Goal: Information Seeking & Learning: Check status

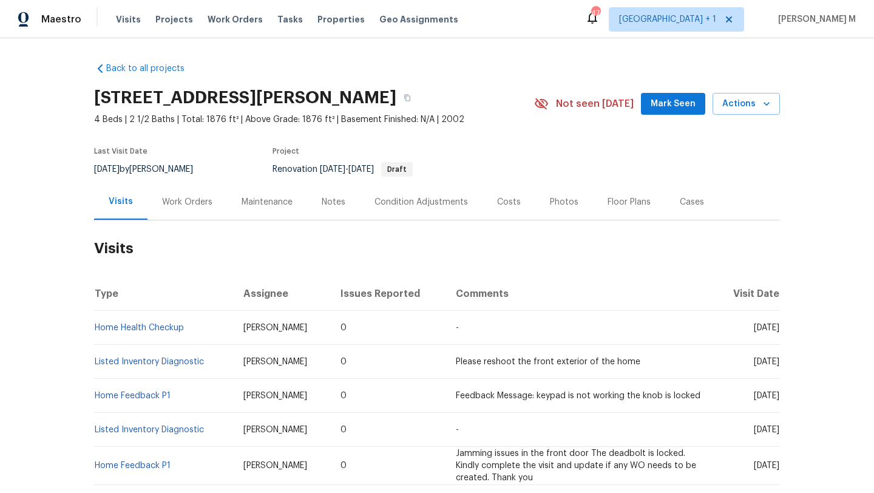
drag, startPoint x: 724, startPoint y: 327, endPoint x: 752, endPoint y: 330, distance: 27.4
click at [754, 330] on span "Tue, Sep 23 2025" at bounding box center [767, 328] width 26 height 9
copy span "Sep 23"
click at [200, 211] on div "Work Orders" at bounding box center [188, 202] width 80 height 36
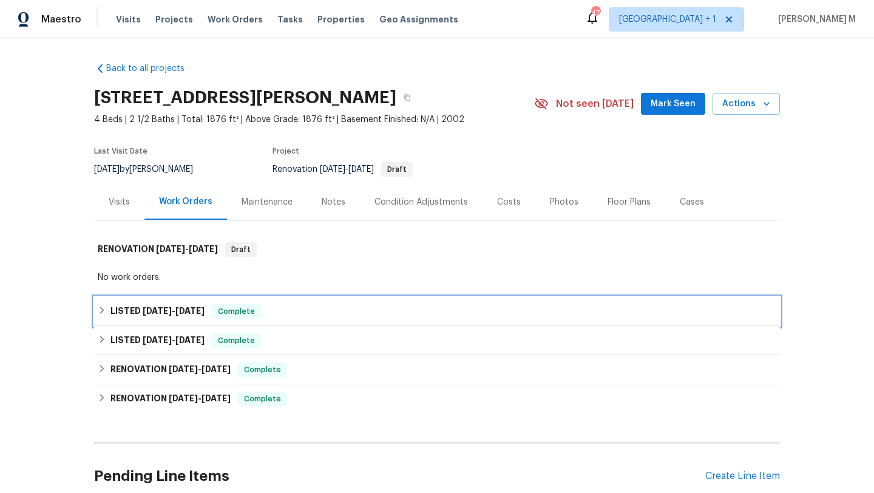
click at [155, 310] on span "9/11/25" at bounding box center [157, 311] width 29 height 9
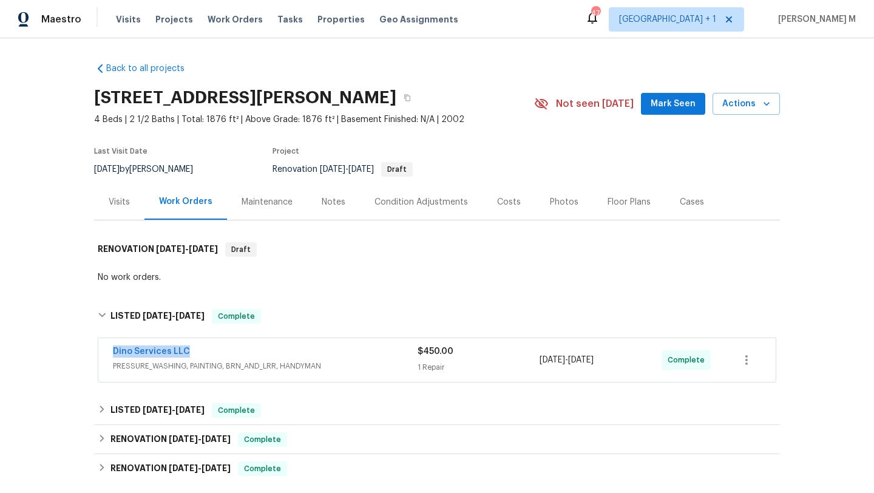
drag, startPoint x: 96, startPoint y: 353, endPoint x: 204, endPoint y: 353, distance: 108.1
click at [204, 353] on div "Dino Services LLC PRESSURE_WASHING, PAINTING, BRN_AND_LRR, HANDYMAN $450.00 1 R…" at bounding box center [437, 360] width 678 height 44
copy link "Dino Services LLC"
copy span "9/13/2025 - 9/17/2025"
drag, startPoint x: 535, startPoint y: 361, endPoint x: 619, endPoint y: 361, distance: 84.4
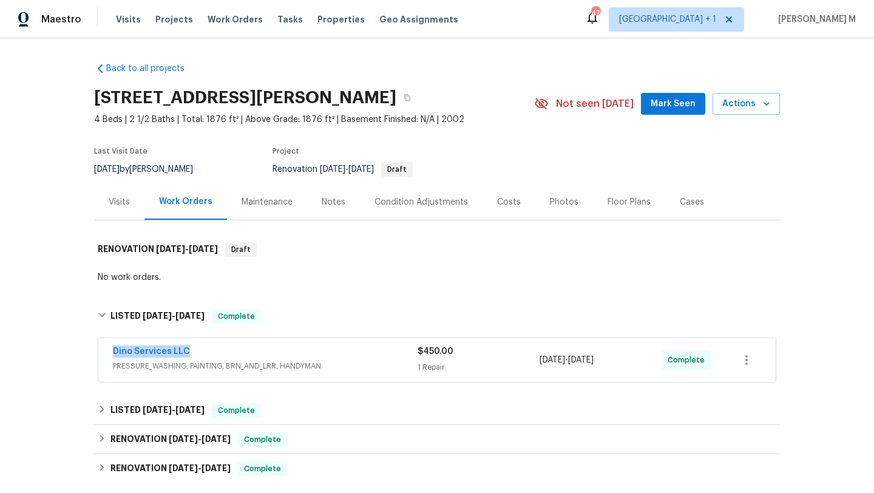
click at [594, 361] on span "9/13/2025 - 9/17/2025" at bounding box center [567, 360] width 54 height 12
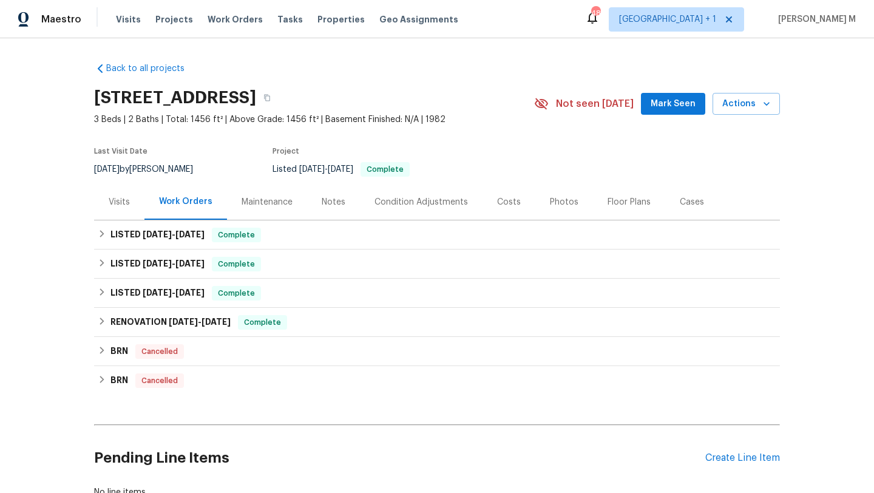
click at [115, 200] on div "Visits" at bounding box center [119, 202] width 21 height 12
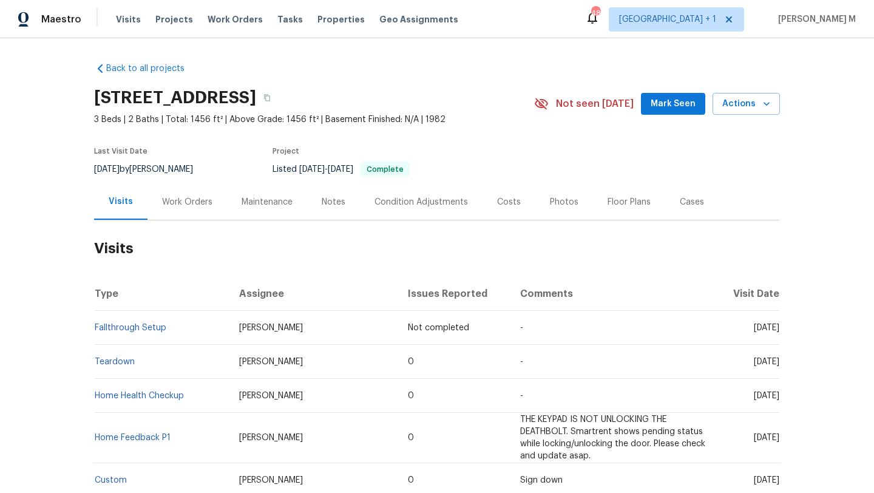
drag, startPoint x: 726, startPoint y: 327, endPoint x: 752, endPoint y: 327, distance: 26.1
click at [754, 327] on span "[DATE]" at bounding box center [767, 328] width 26 height 9
copy span "[DATE]"
click at [740, 323] on td "[DATE]" at bounding box center [749, 328] width 64 height 34
copy span "[DATE]"
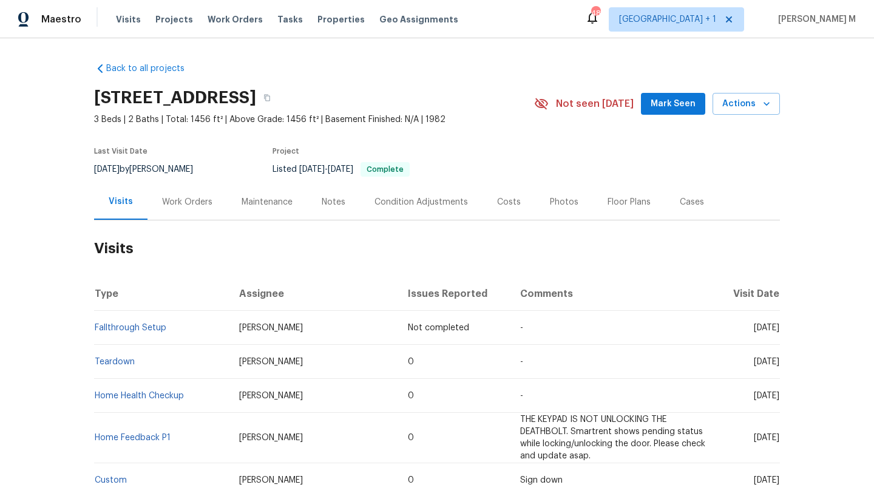
drag, startPoint x: 726, startPoint y: 329, endPoint x: 751, endPoint y: 328, distance: 24.3
click at [754, 329] on span "[DATE]" at bounding box center [767, 328] width 26 height 9
click at [183, 199] on div "Work Orders" at bounding box center [187, 202] width 50 height 12
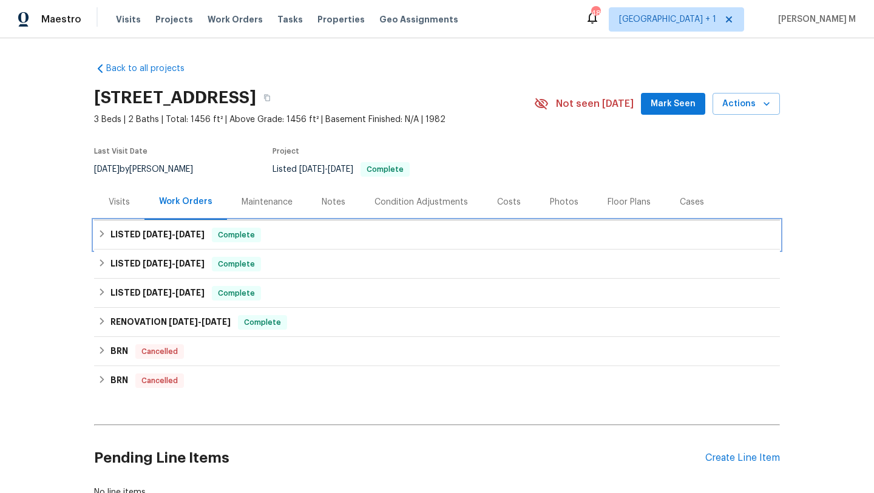
click at [196, 231] on span "[DATE]" at bounding box center [189, 234] width 29 height 9
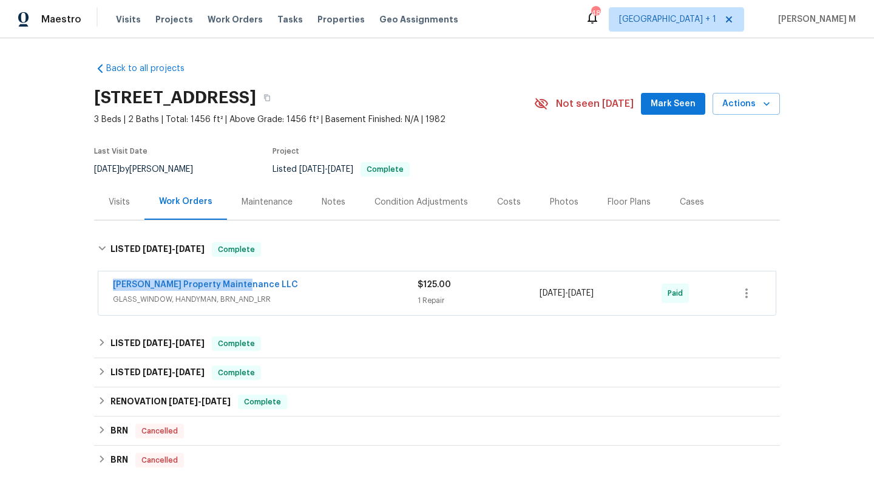
copy link "[PERSON_NAME] Property Maintenance LLC"
drag, startPoint x: 103, startPoint y: 282, endPoint x: 239, endPoint y: 284, distance: 135.4
click at [239, 284] on div "[PERSON_NAME] Property Maintenance LLC GLASS_WINDOW, HANDYMAN, BRN_AND_LRR $125…" at bounding box center [437, 293] width 678 height 44
drag, startPoint x: 534, startPoint y: 293, endPoint x: 620, endPoint y: 291, distance: 85.6
click at [594, 291] on span "[DATE] - [DATE]" at bounding box center [567, 293] width 54 height 12
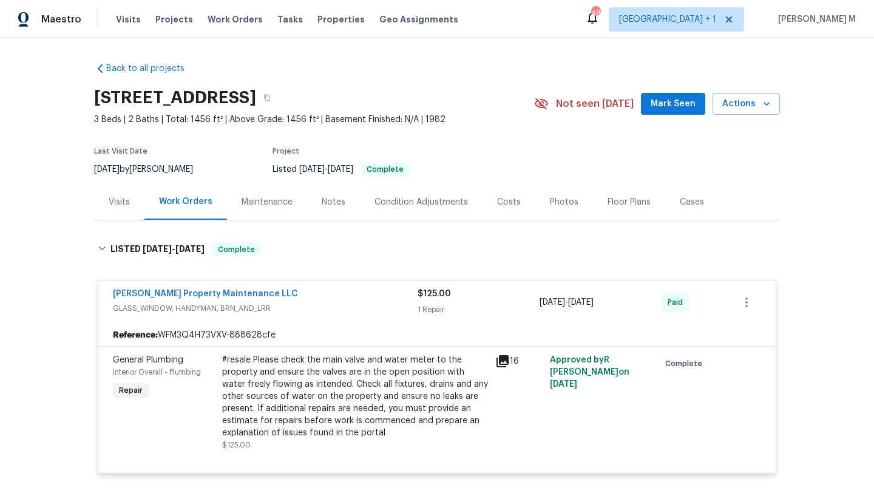
drag, startPoint x: 537, startPoint y: 301, endPoint x: 608, endPoint y: 301, distance: 71.0
click at [594, 301] on span "[DATE] - [DATE]" at bounding box center [567, 302] width 54 height 12
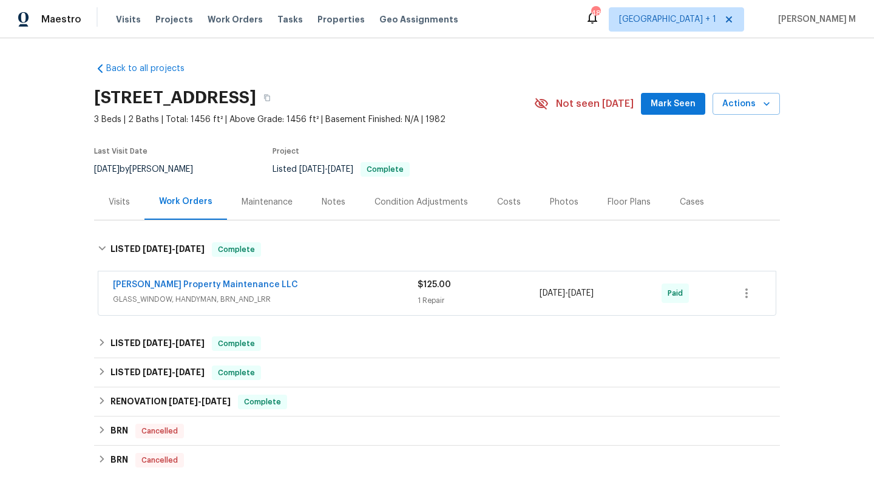
copy span "[DATE] - [DATE]"
drag, startPoint x: 536, startPoint y: 292, endPoint x: 622, endPoint y: 292, distance: 86.2
click at [622, 292] on div "[DATE] - [DATE]" at bounding box center [601, 293] width 122 height 29
